Goal: Task Accomplishment & Management: Manage account settings

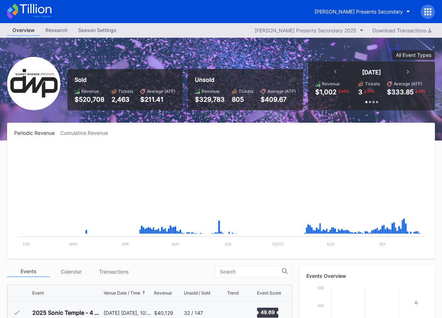
scroll to position [229, 0]
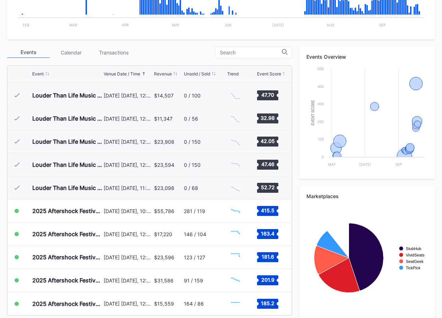
scroll to position [226, 0]
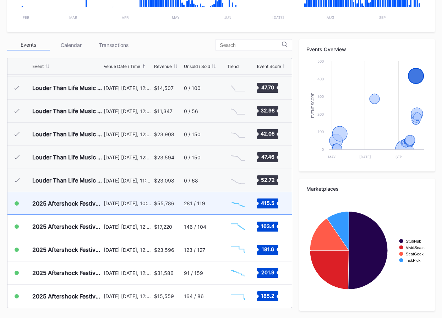
click at [158, 207] on div "$55,786" at bounding box center [168, 203] width 28 height 22
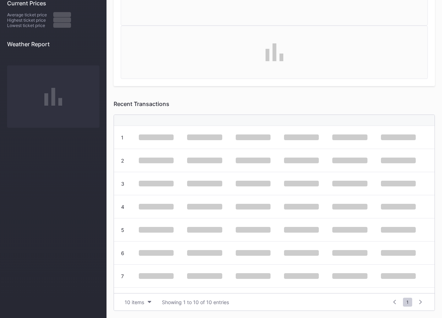
scroll to position [0, 0]
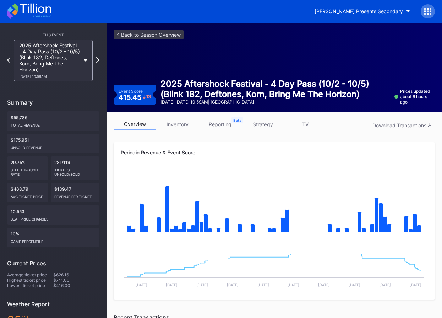
click at [265, 128] on link "strategy" at bounding box center [263, 124] width 43 height 11
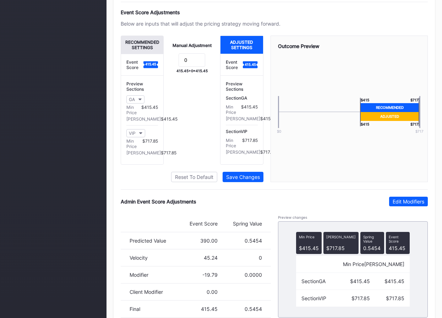
scroll to position [498, 0]
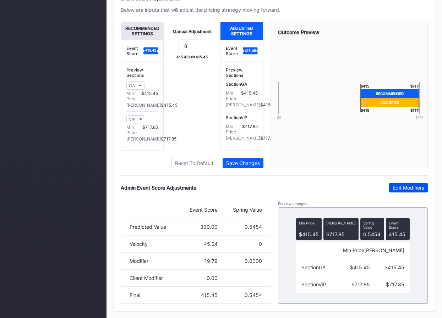
click at [407, 185] on div "Edit Modifiers" at bounding box center [409, 187] width 32 height 6
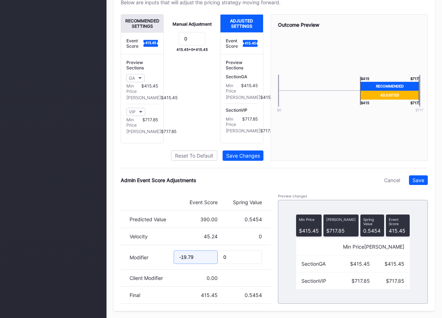
click at [185, 264] on input "-19.79" at bounding box center [196, 256] width 44 height 13
type input "-29.98"
click at [420, 183] on div "Save" at bounding box center [419, 180] width 12 height 6
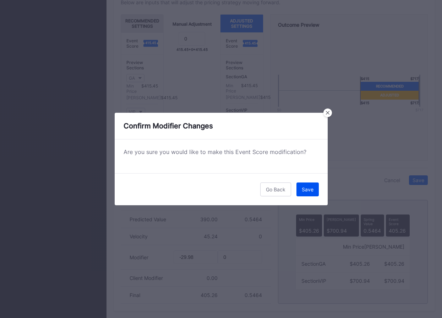
click at [315, 189] on button "Save" at bounding box center [308, 189] width 22 height 14
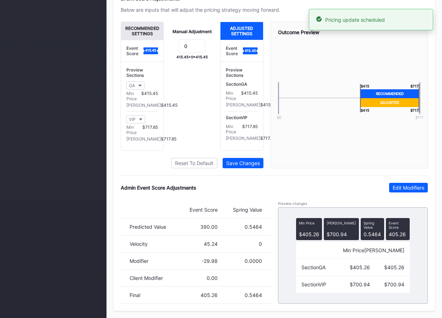
scroll to position [0, 0]
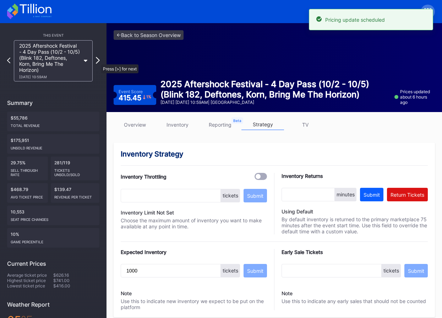
click at [98, 61] on icon at bounding box center [98, 60] width 4 height 7
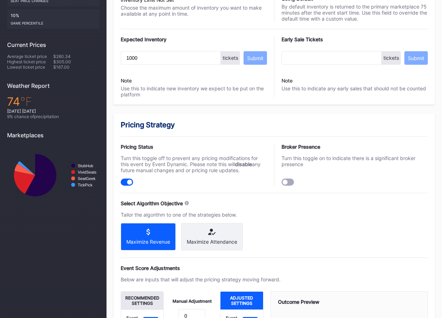
scroll to position [498, 0]
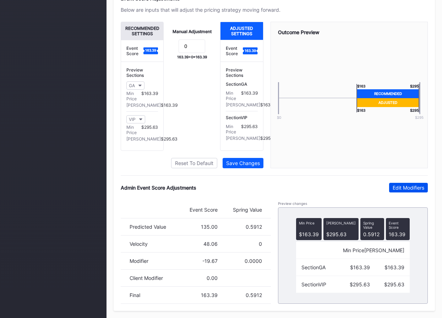
click at [413, 188] on div "Edit Modifiers" at bounding box center [409, 187] width 32 height 6
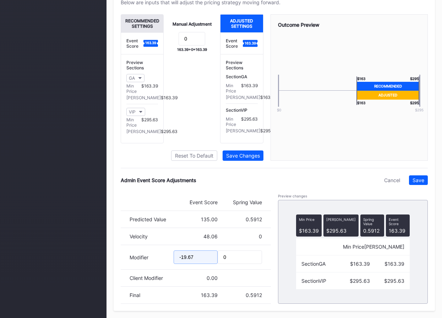
click at [184, 264] on input "-19.67" at bounding box center [196, 256] width 44 height 13
type input "-29.11"
click at [417, 183] on div "Save" at bounding box center [419, 180] width 12 height 6
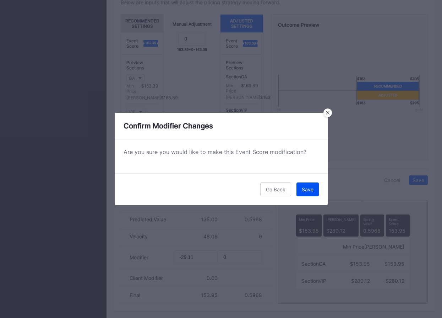
click at [307, 189] on div "Save" at bounding box center [308, 189] width 12 height 6
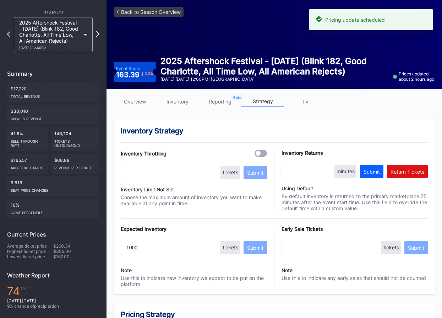
scroll to position [0, 0]
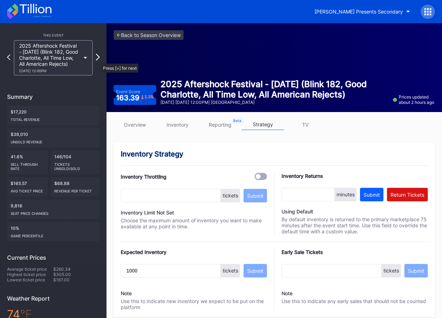
click at [98, 60] on icon at bounding box center [98, 57] width 4 height 7
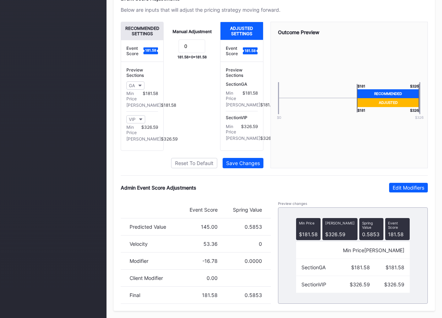
scroll to position [498, 0]
drag, startPoint x: 404, startPoint y: 190, endPoint x: 355, endPoint y: 208, distance: 52.3
click at [404, 190] on button "Edit Modifiers" at bounding box center [408, 188] width 39 height 10
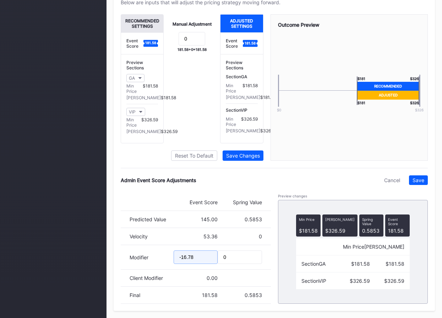
drag, startPoint x: 183, startPoint y: 265, endPoint x: 199, endPoint y: 268, distance: 15.6
click at [183, 264] on input "-16.78" at bounding box center [196, 256] width 44 height 13
type input "-26.94"
click at [424, 185] on button "Save" at bounding box center [418, 180] width 19 height 10
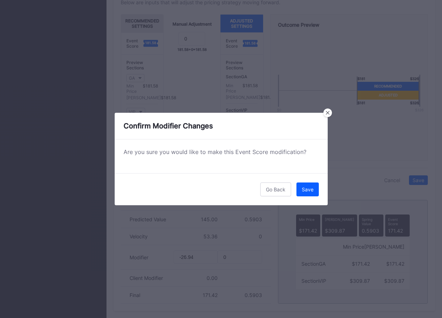
click at [293, 189] on div "Go Back Save" at bounding box center [221, 189] width 213 height 32
click at [298, 189] on button "Save" at bounding box center [308, 189] width 22 height 14
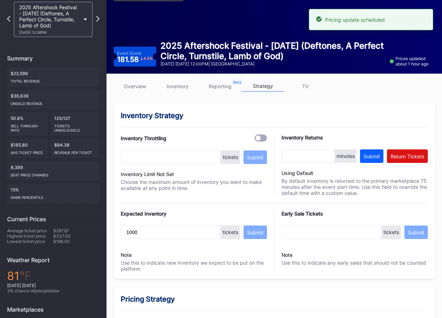
scroll to position [0, 0]
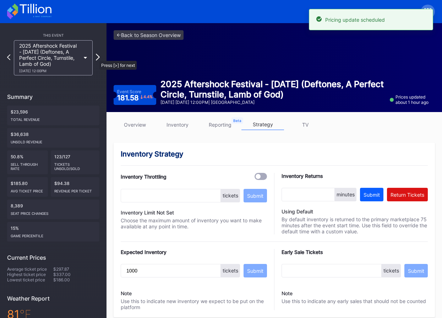
click at [96, 57] on icon at bounding box center [98, 57] width 4 height 7
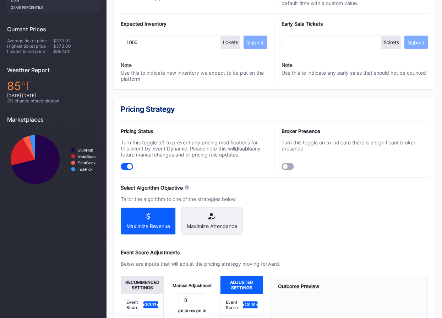
scroll to position [498, 0]
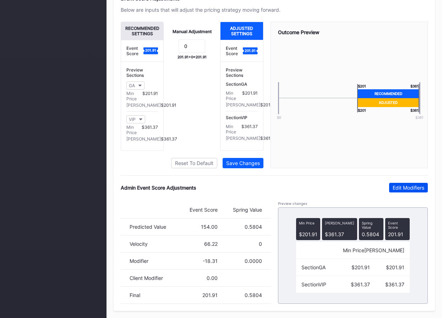
click at [407, 189] on div "Edit Modifiers" at bounding box center [409, 187] width 32 height 6
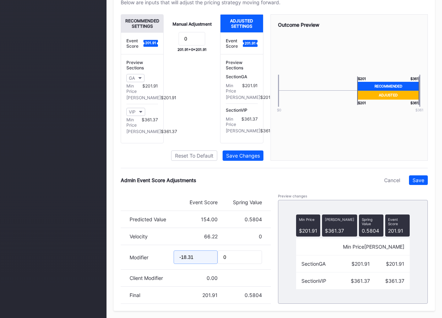
click at [183, 263] on input "-18.31" at bounding box center [196, 256] width 44 height 13
drag, startPoint x: 188, startPoint y: 264, endPoint x: 200, endPoint y: 264, distance: 11.7
click at [200, 264] on input "-28.31" at bounding box center [196, 256] width 44 height 13
type input "-28.95"
click at [421, 183] on div "Save" at bounding box center [419, 180] width 12 height 6
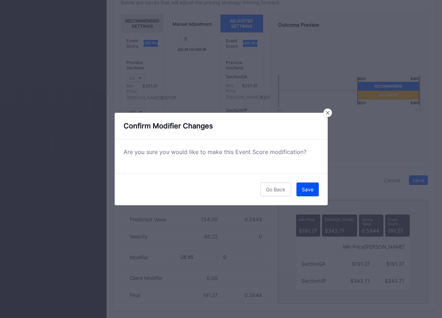
click at [314, 188] on button "Save" at bounding box center [308, 189] width 22 height 14
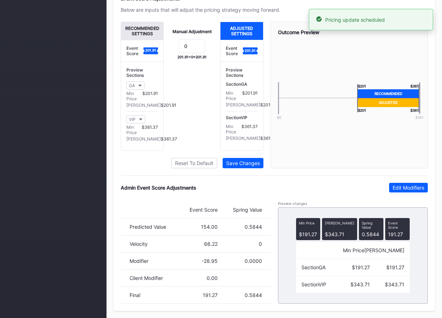
scroll to position [0, 0]
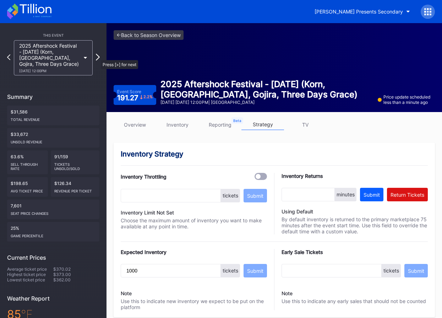
click at [97, 56] on icon at bounding box center [98, 57] width 4 height 7
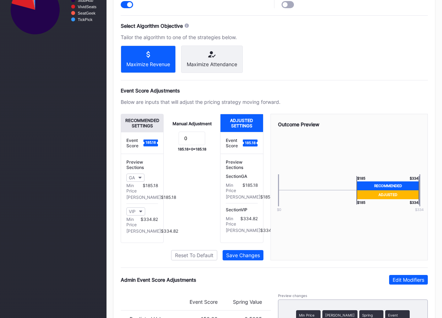
scroll to position [498, 0]
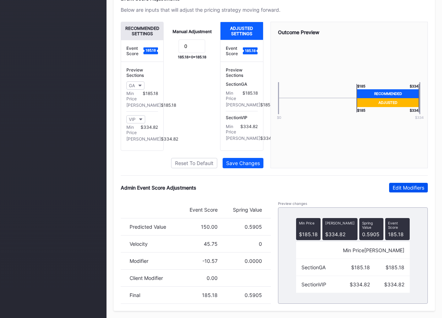
click at [395, 183] on button "Edit Modifiers" at bounding box center [408, 188] width 39 height 10
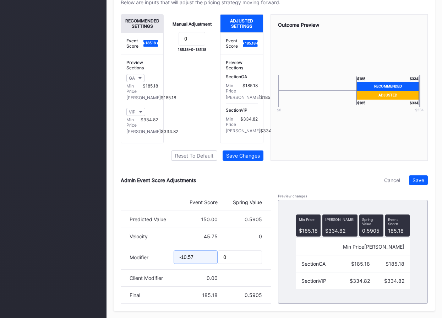
click at [185, 264] on input "-10.57" at bounding box center [196, 256] width 44 height 13
drag, startPoint x: 189, startPoint y: 266, endPoint x: 197, endPoint y: 265, distance: 8.2
click at [196, 264] on input "-20.57" at bounding box center [196, 256] width 44 height 13
type input "-20.93"
click at [424, 183] on div "Save" at bounding box center [419, 180] width 12 height 6
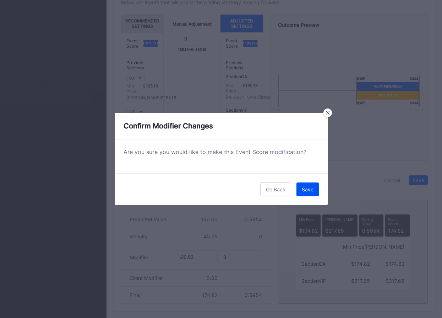
click at [313, 191] on div "Save" at bounding box center [308, 189] width 12 height 6
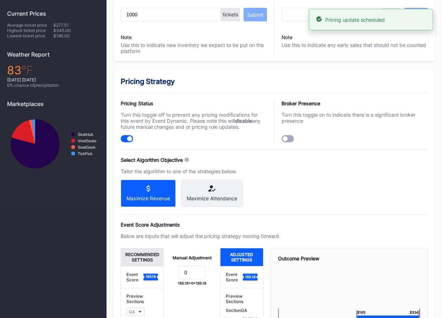
scroll to position [0, 0]
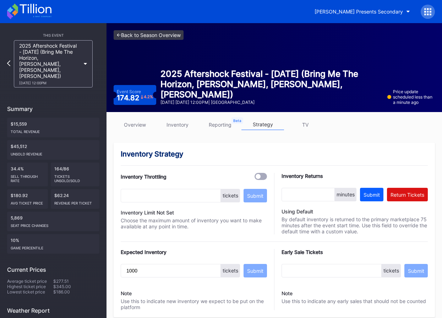
click at [154, 36] on link "<- Back to Season Overview" at bounding box center [149, 35] width 70 height 10
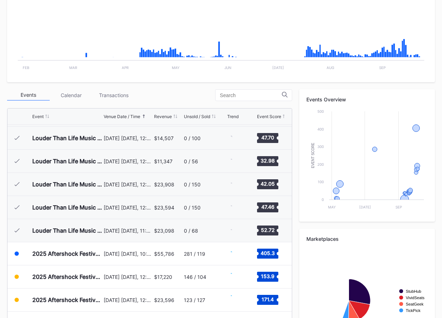
scroll to position [226, 0]
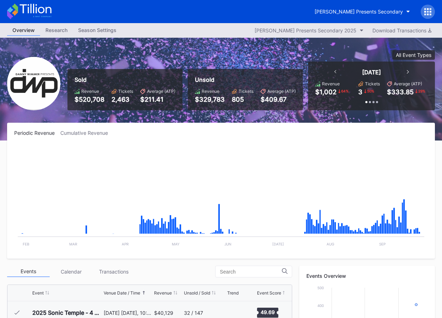
scroll to position [229, 0]
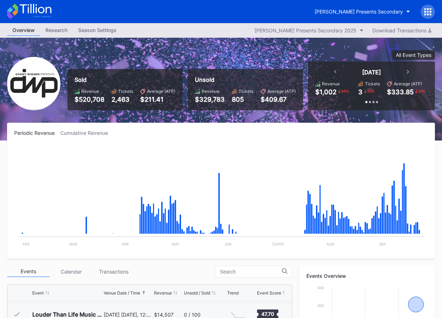
click at [47, 9] on icon at bounding box center [29, 12] width 44 height 16
click at [51, 13] on div "Danny Wimmer Presents Secondary" at bounding box center [221, 11] width 442 height 23
click at [47, 12] on icon at bounding box center [36, 9] width 32 height 10
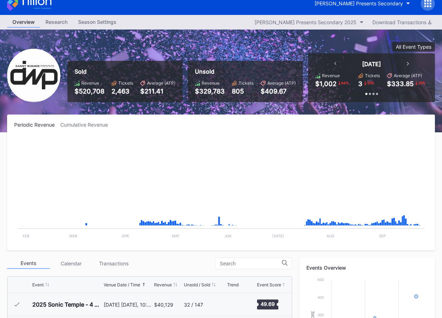
scroll to position [229, 0]
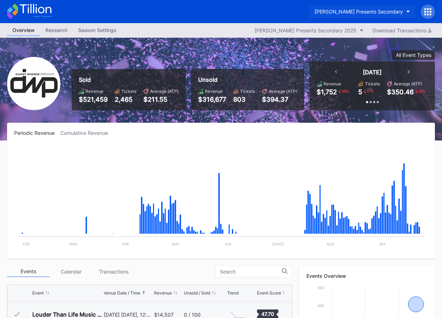
click at [322, 15] on button "Danny Wimmer Presents Secondary" at bounding box center [362, 11] width 106 height 13
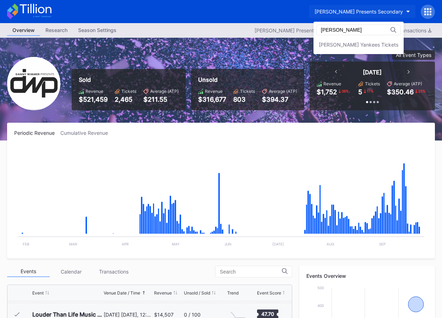
type input "cohen"
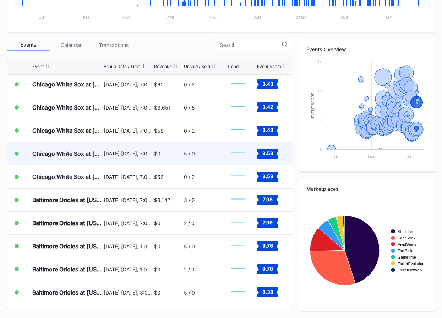
scroll to position [3138, 0]
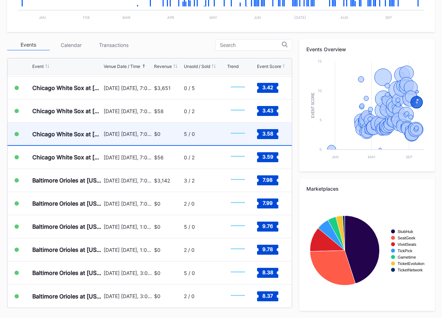
click at [143, 130] on div "[DATE] [DATE], 7:05PM" at bounding box center [128, 134] width 49 height 22
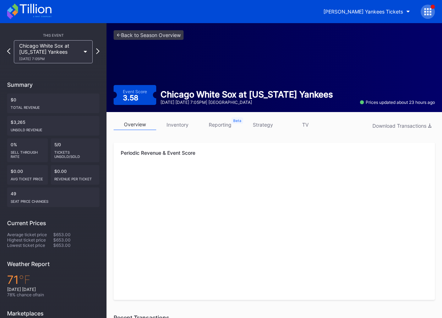
click at [266, 122] on link "strategy" at bounding box center [263, 124] width 43 height 11
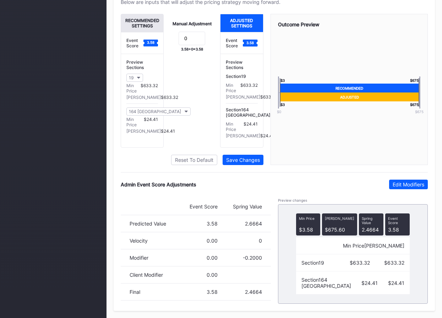
scroll to position [503, 0]
click at [401, 184] on div "Edit Modifiers" at bounding box center [409, 184] width 32 height 6
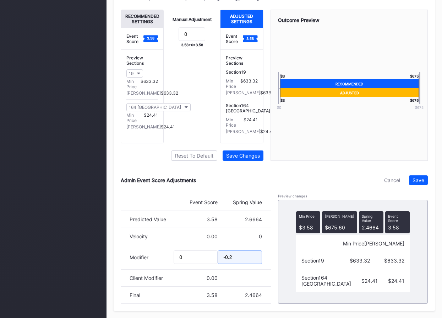
click at [249, 264] on input "-0.2" at bounding box center [240, 256] width 44 height 13
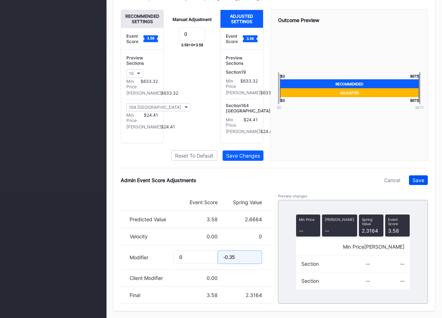
type input "-0.35"
click at [419, 185] on button "Save" at bounding box center [418, 180] width 19 height 10
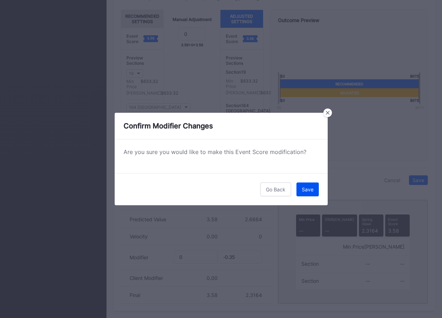
click at [298, 190] on button "Save" at bounding box center [308, 189] width 22 height 14
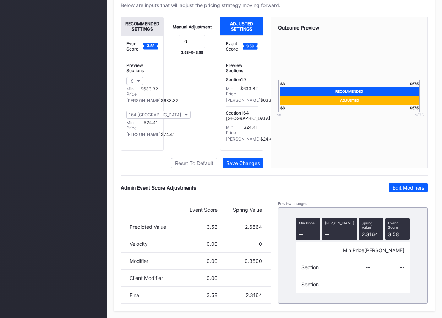
scroll to position [0, 0]
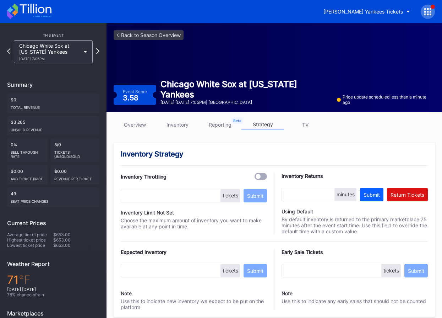
click at [153, 45] on div "<- Back to Season Overview Event Score 3.58 Chicago White Sox at [US_STATE] Yan…" at bounding box center [275, 67] width 336 height 89
click at [148, 32] on link "<- Back to Season Overview" at bounding box center [149, 35] width 70 height 10
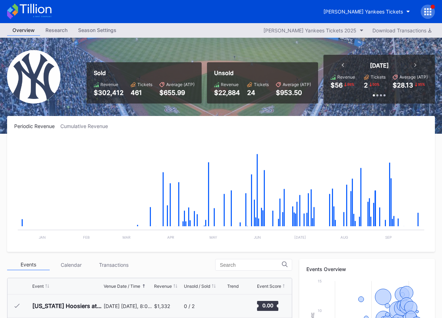
scroll to position [224, 0]
